Goal: Transaction & Acquisition: Obtain resource

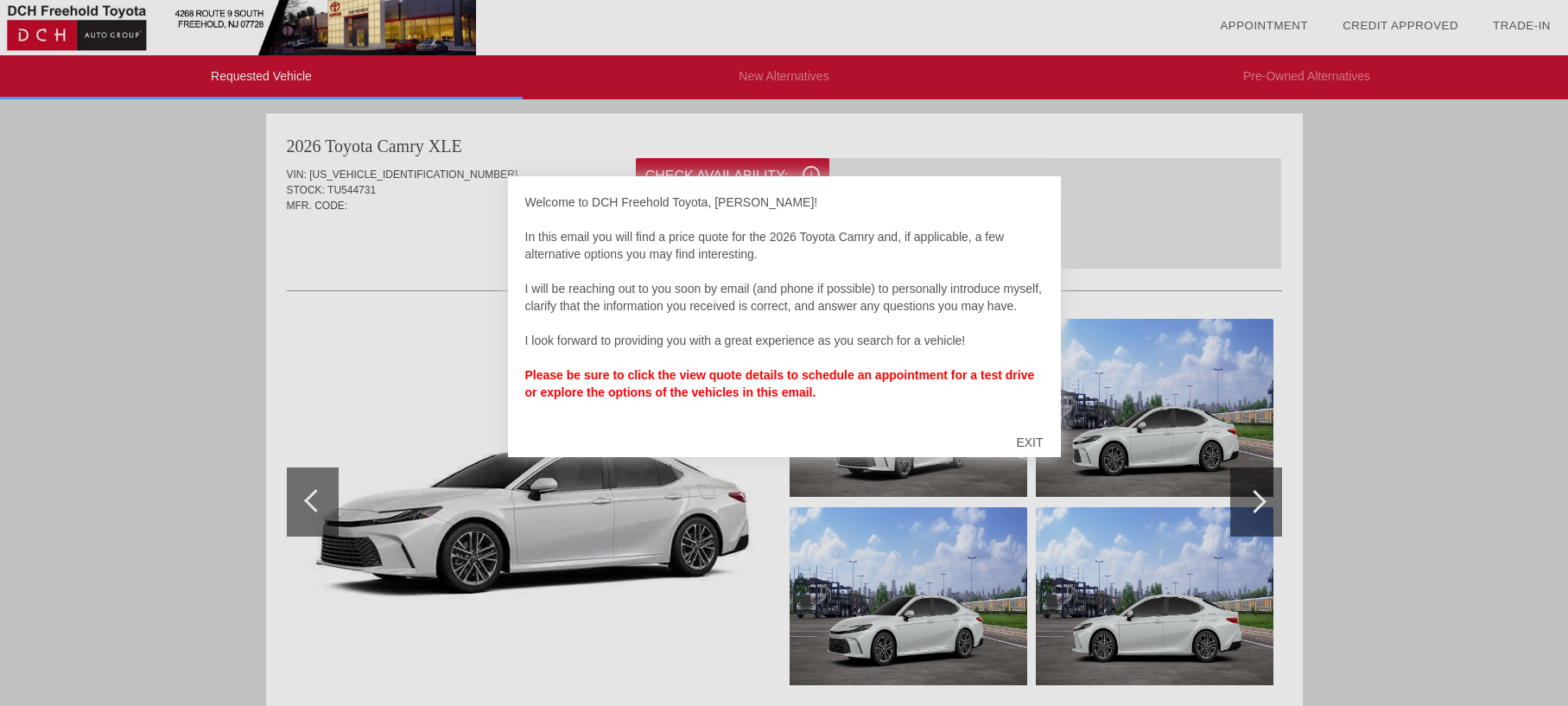
click at [1404, 276] on div at bounding box center [784, 353] width 1568 height 706
click at [1029, 440] on div "EXIT" at bounding box center [1029, 442] width 61 height 52
click at [1265, 502] on div at bounding box center [784, 353] width 1568 height 706
click at [1262, 499] on div at bounding box center [784, 353] width 1568 height 706
click at [1018, 439] on div "EXIT" at bounding box center [1029, 442] width 61 height 52
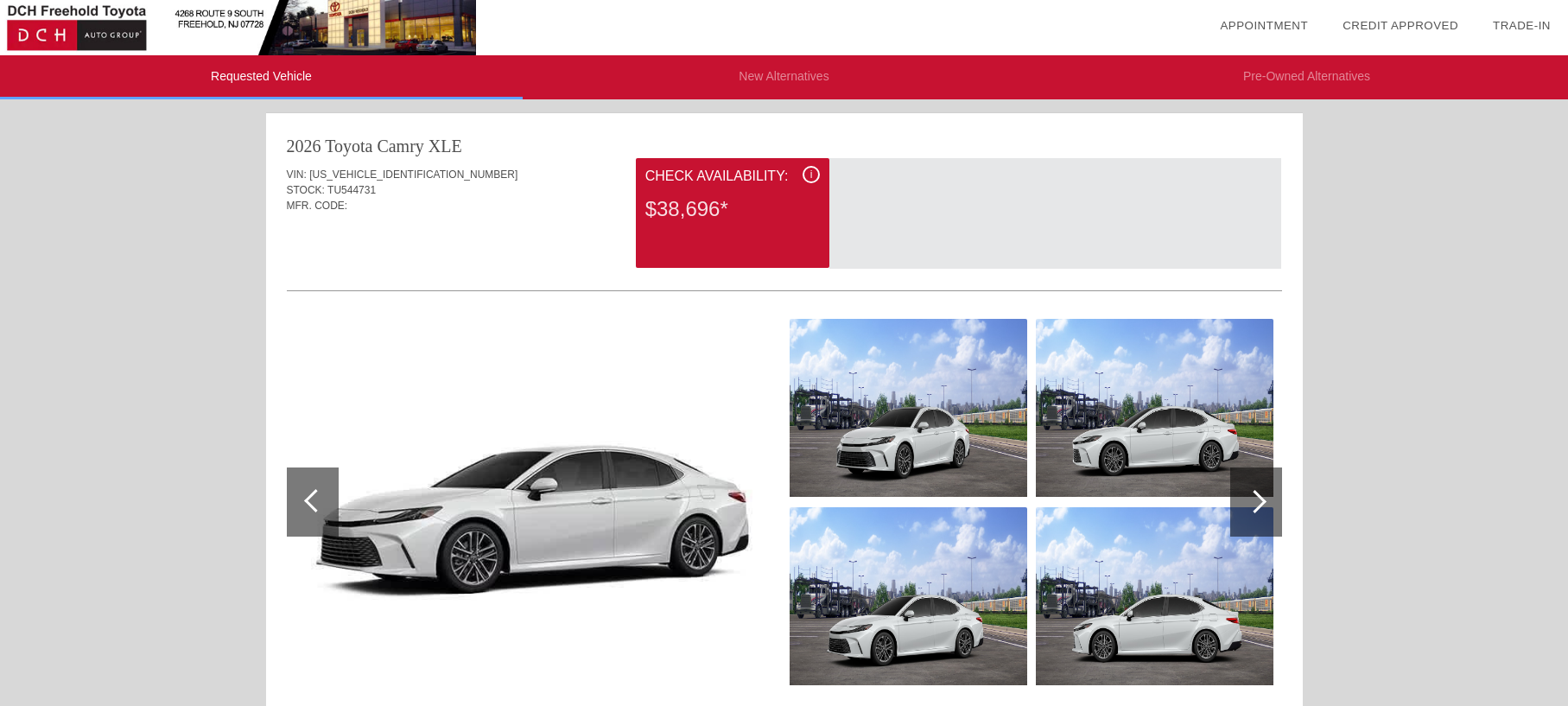
click at [1252, 499] on div at bounding box center [1255, 501] width 23 height 23
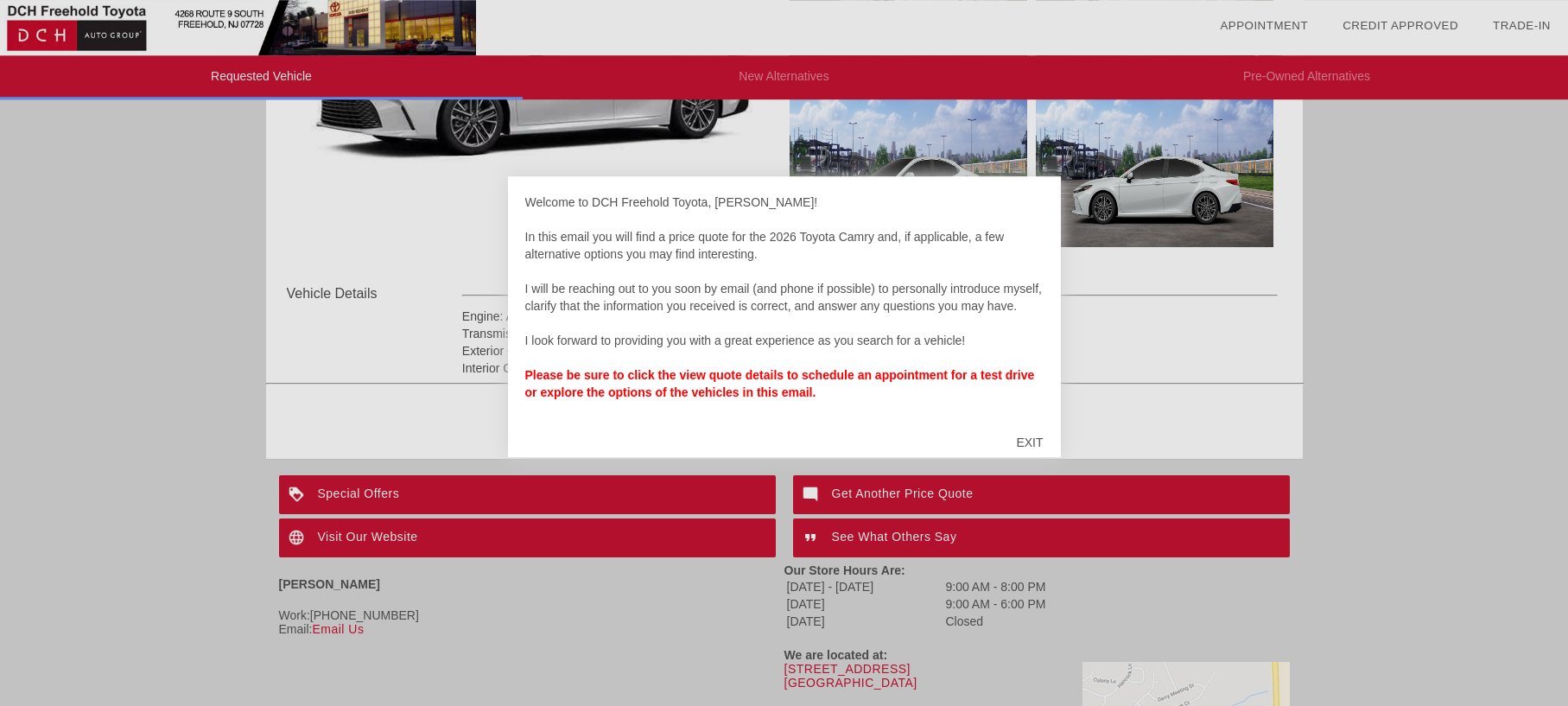
scroll to position [470, 0]
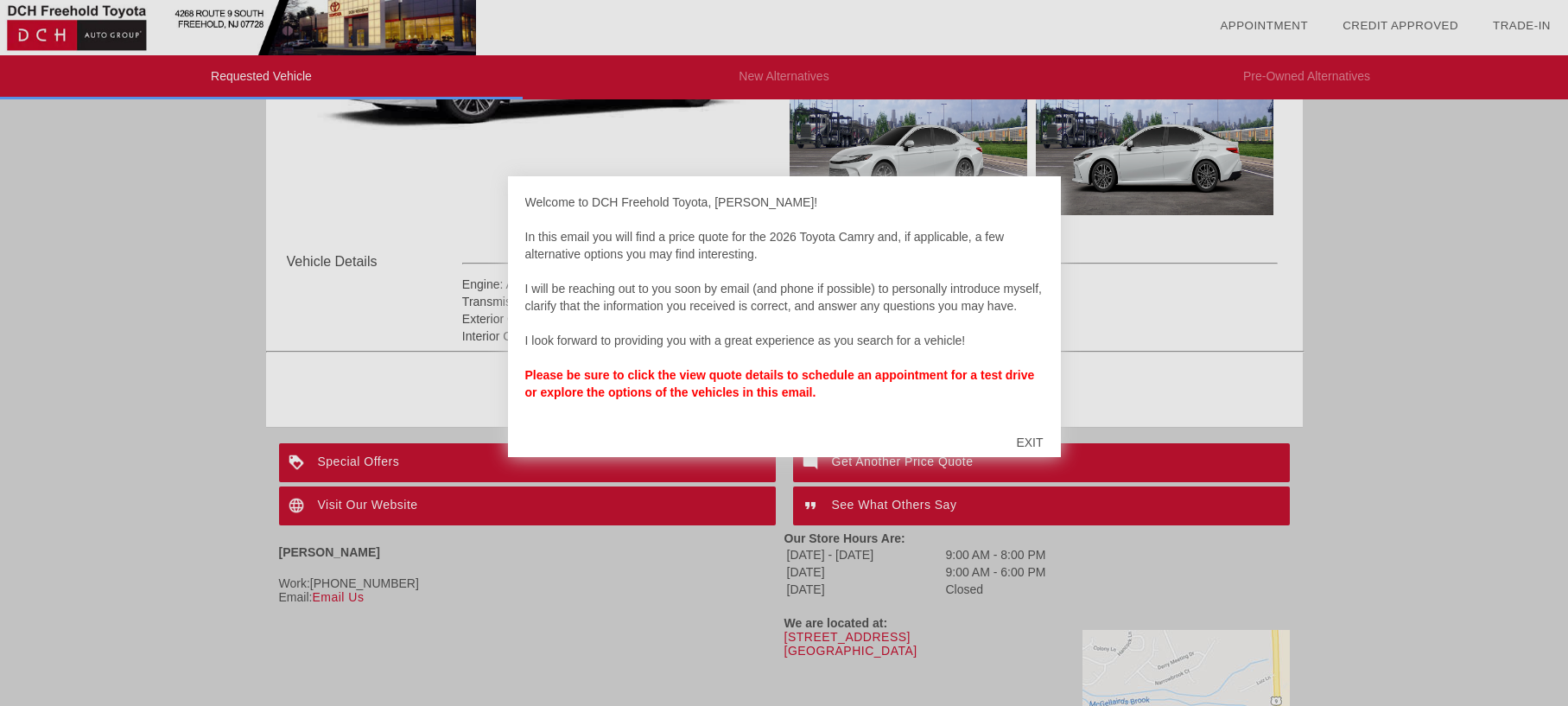
click at [1027, 439] on div "EXIT" at bounding box center [1029, 442] width 61 height 52
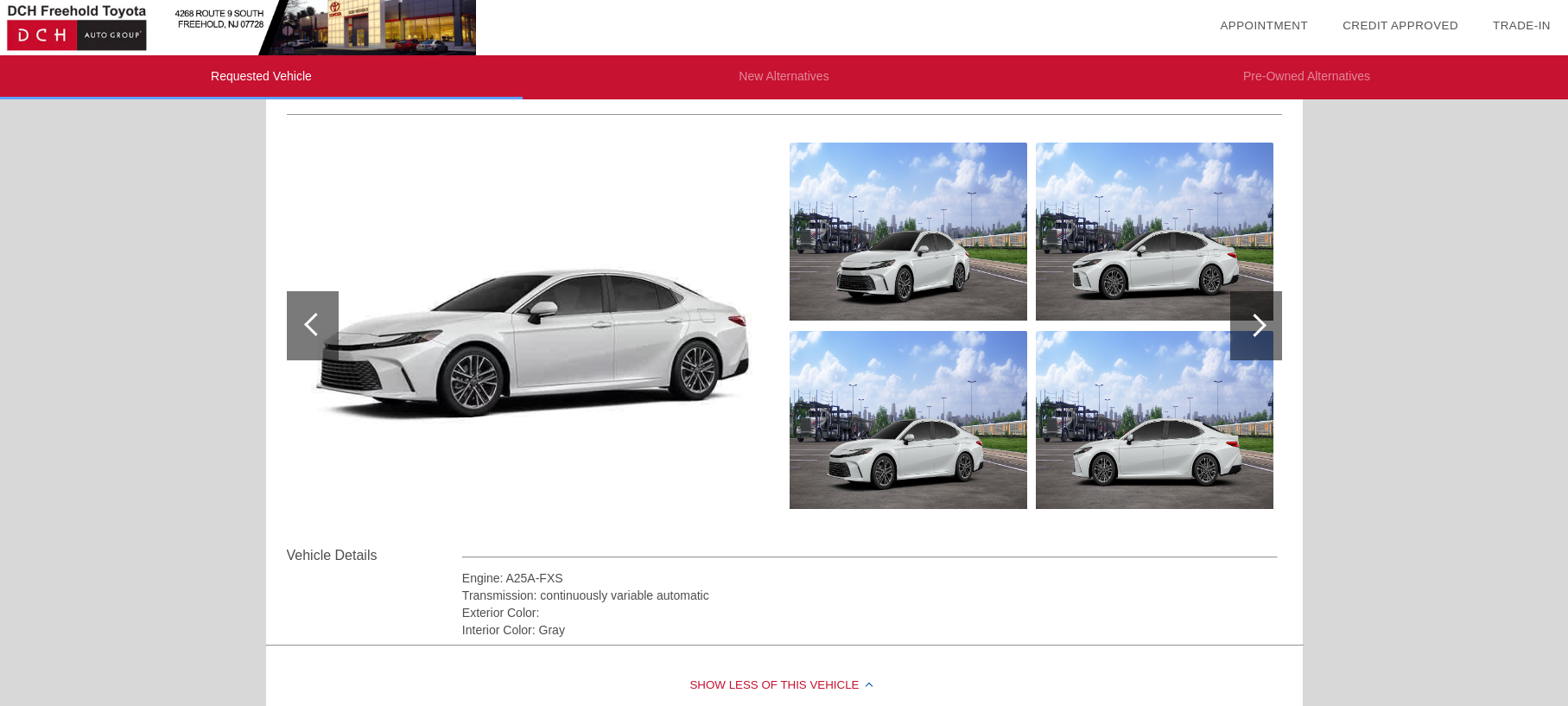
scroll to position [0, 0]
